Goal: Navigation & Orientation: Find specific page/section

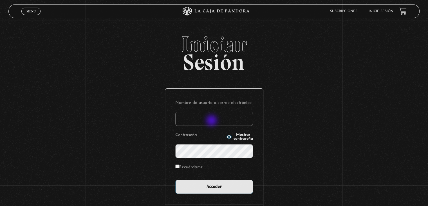
click at [208, 124] on input "Nombre de usuario o correo electrónico" at bounding box center [214, 119] width 78 height 14
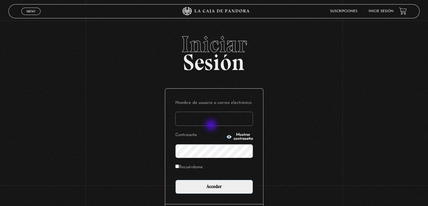
type input "[EMAIL_ADDRESS][DOMAIN_NAME]"
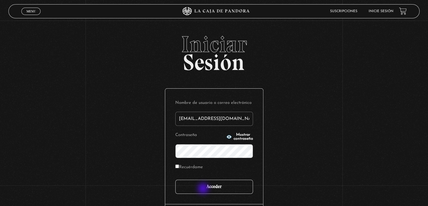
click at [204, 188] on input "Acceder" at bounding box center [214, 186] width 78 height 14
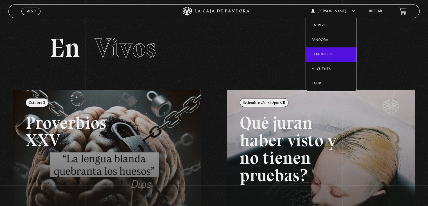
click at [329, 55] on link "Centinelas" at bounding box center [331, 54] width 51 height 15
